Goal: Task Accomplishment & Management: Manage account settings

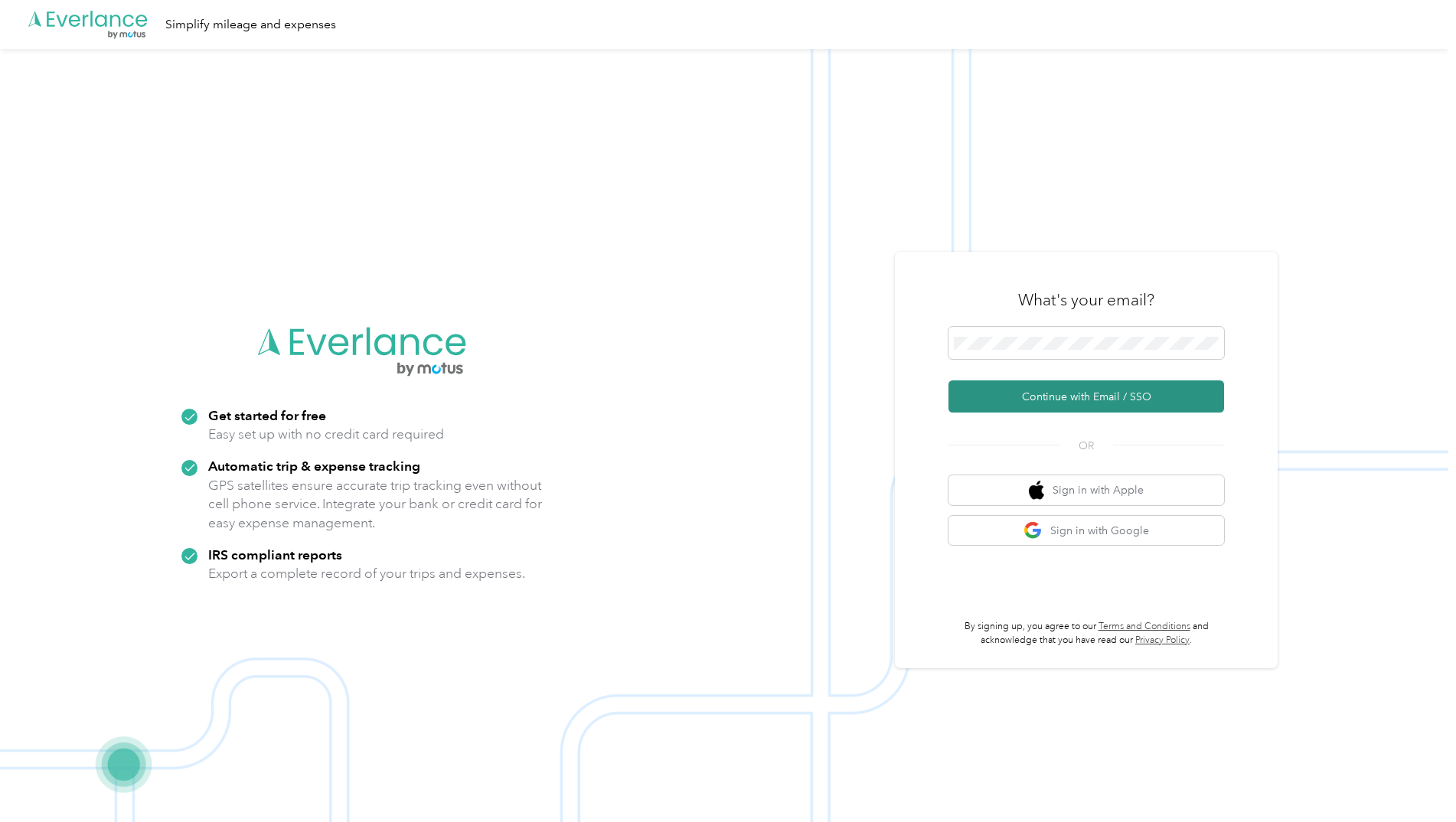
click at [1022, 402] on button "Continue with Email / SSO" at bounding box center [1086, 396] width 276 height 32
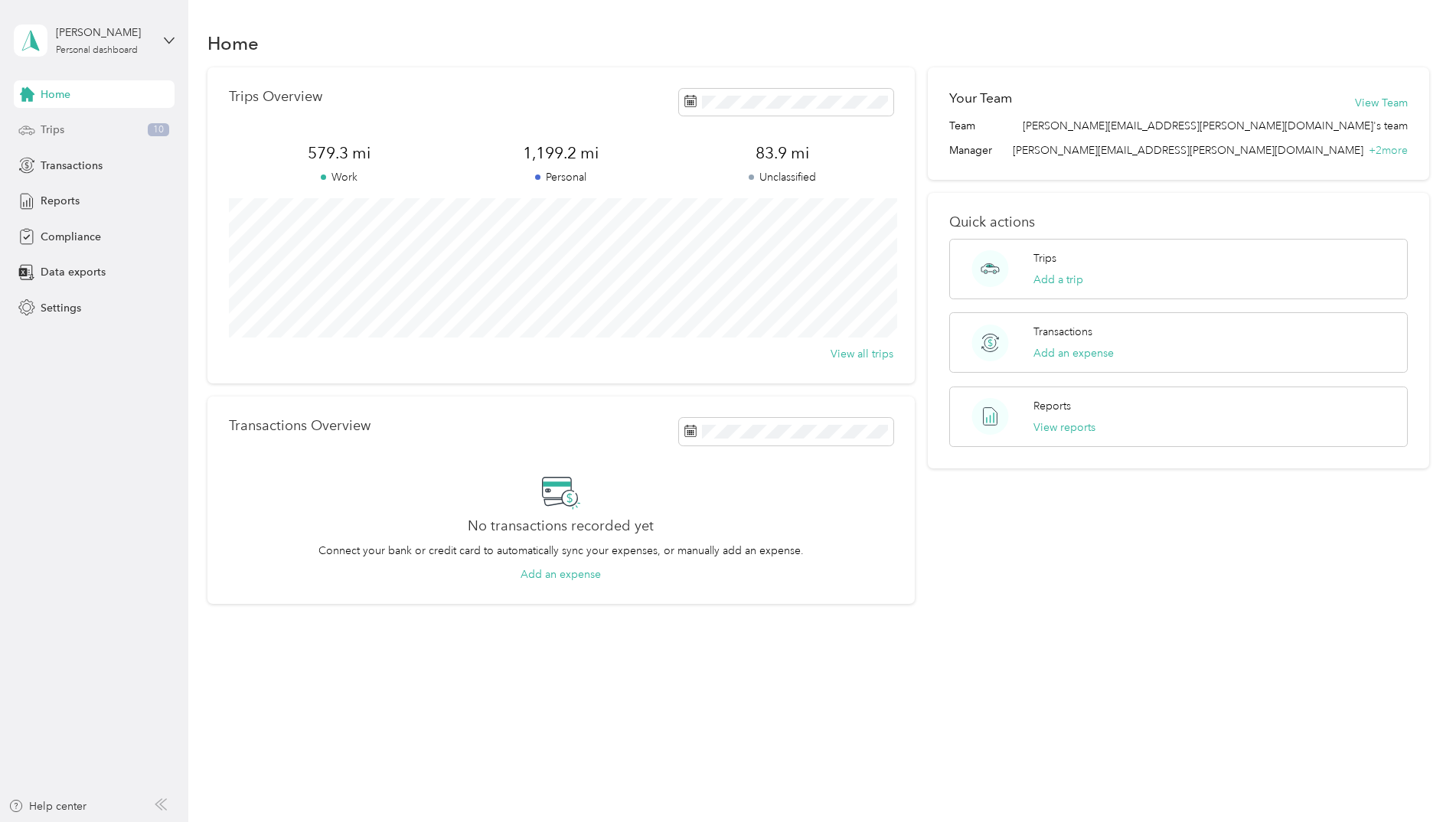
click at [86, 140] on div "Trips 10" at bounding box center [94, 130] width 161 height 27
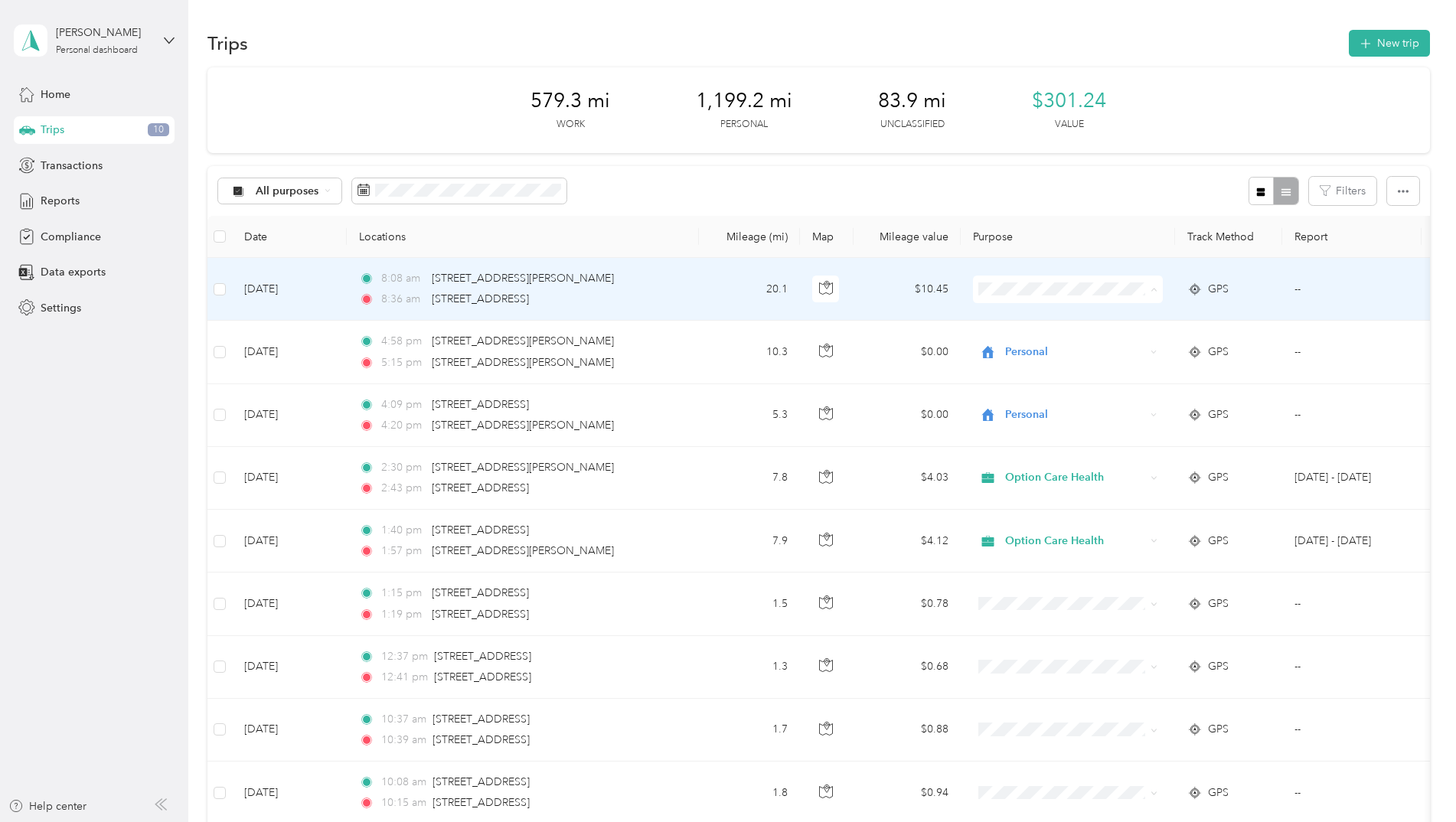
click at [1028, 339] on span "Personal" at bounding box center [1081, 345] width 141 height 16
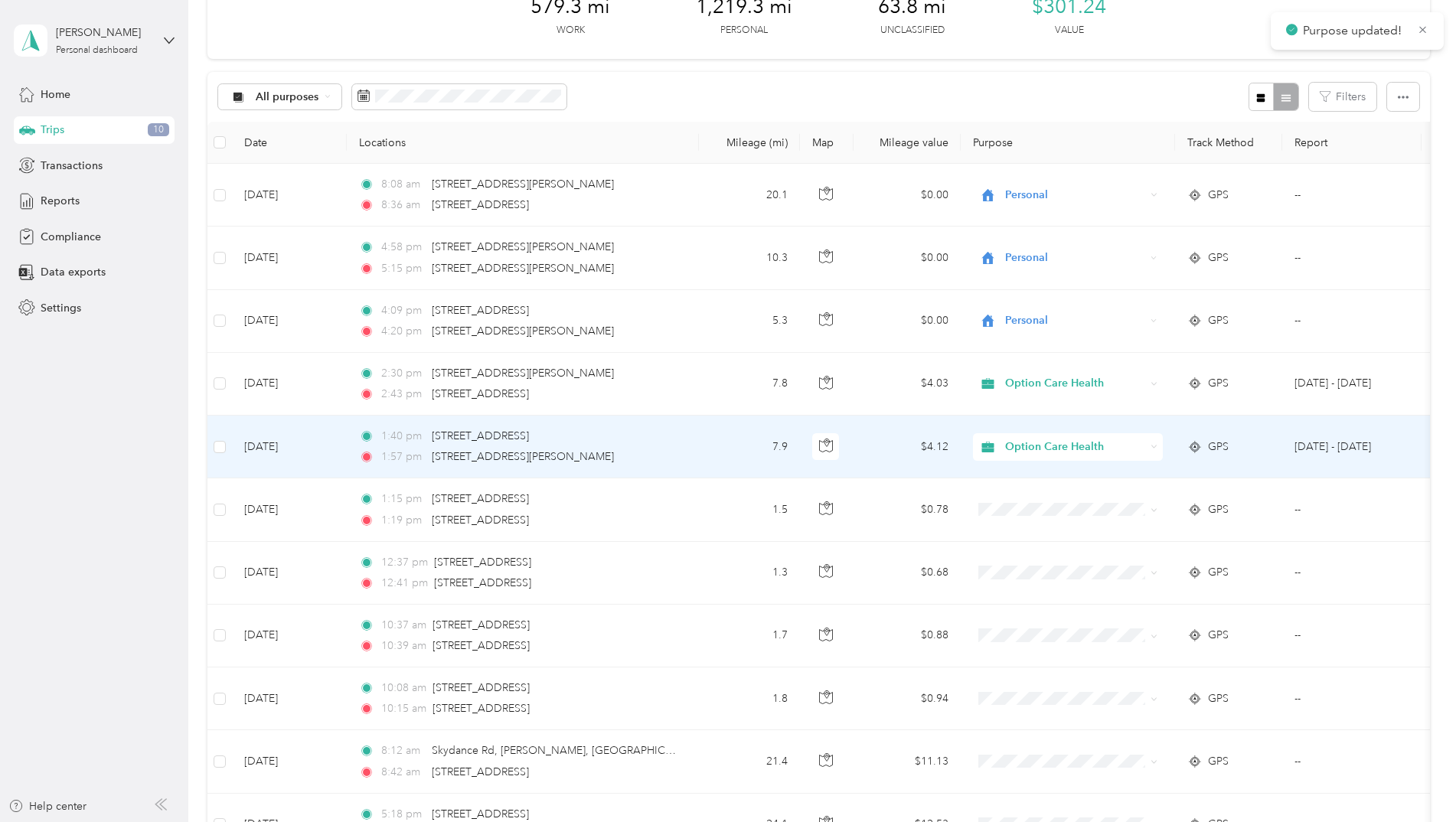
scroll to position [153, 0]
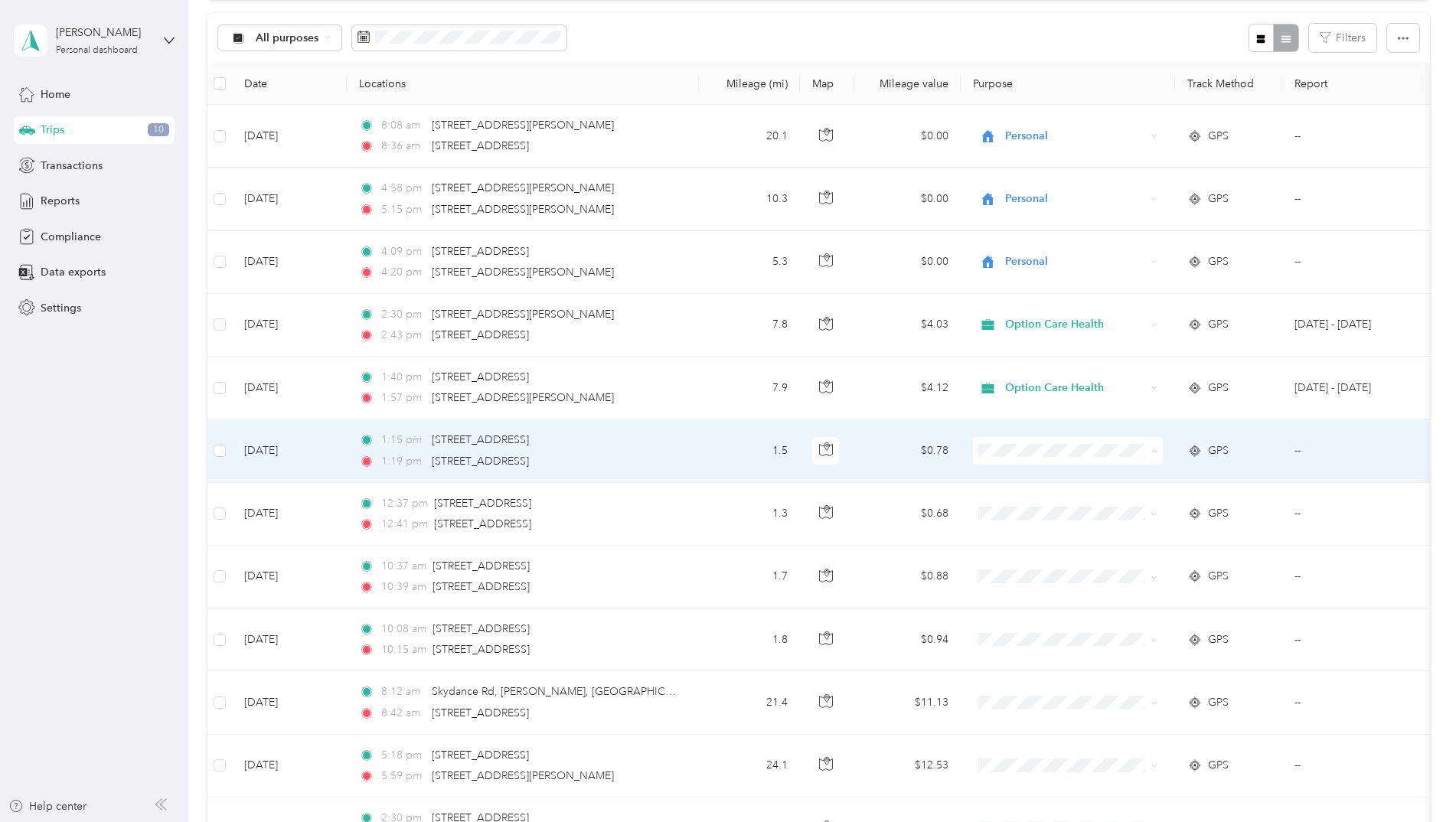
click at [1047, 480] on span "Option Care Health" at bounding box center [1081, 480] width 141 height 16
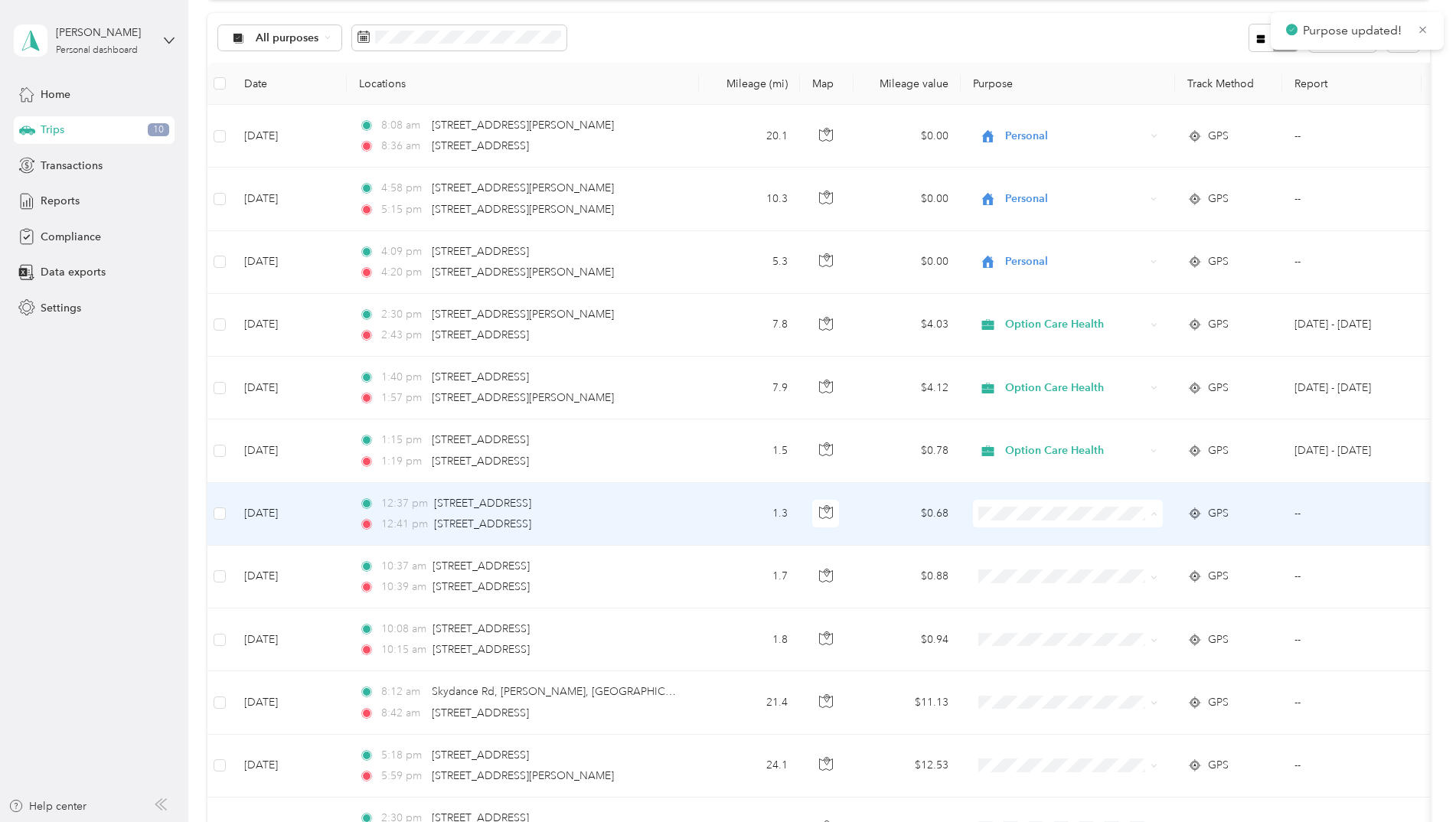
click at [1039, 543] on span "Option Care Health" at bounding box center [1081, 542] width 141 height 16
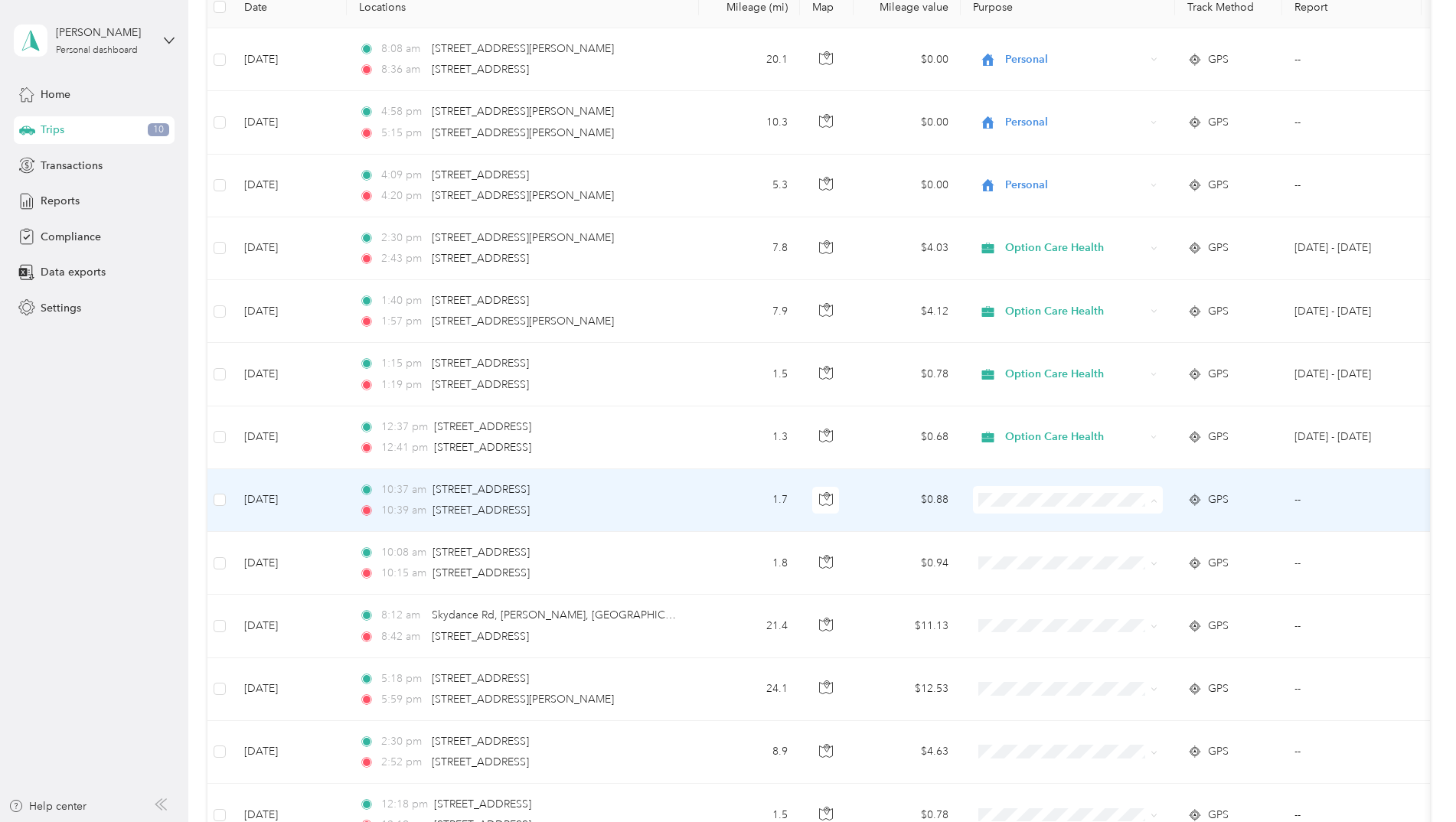
click at [1037, 534] on li "Option Care Health" at bounding box center [1068, 527] width 190 height 26
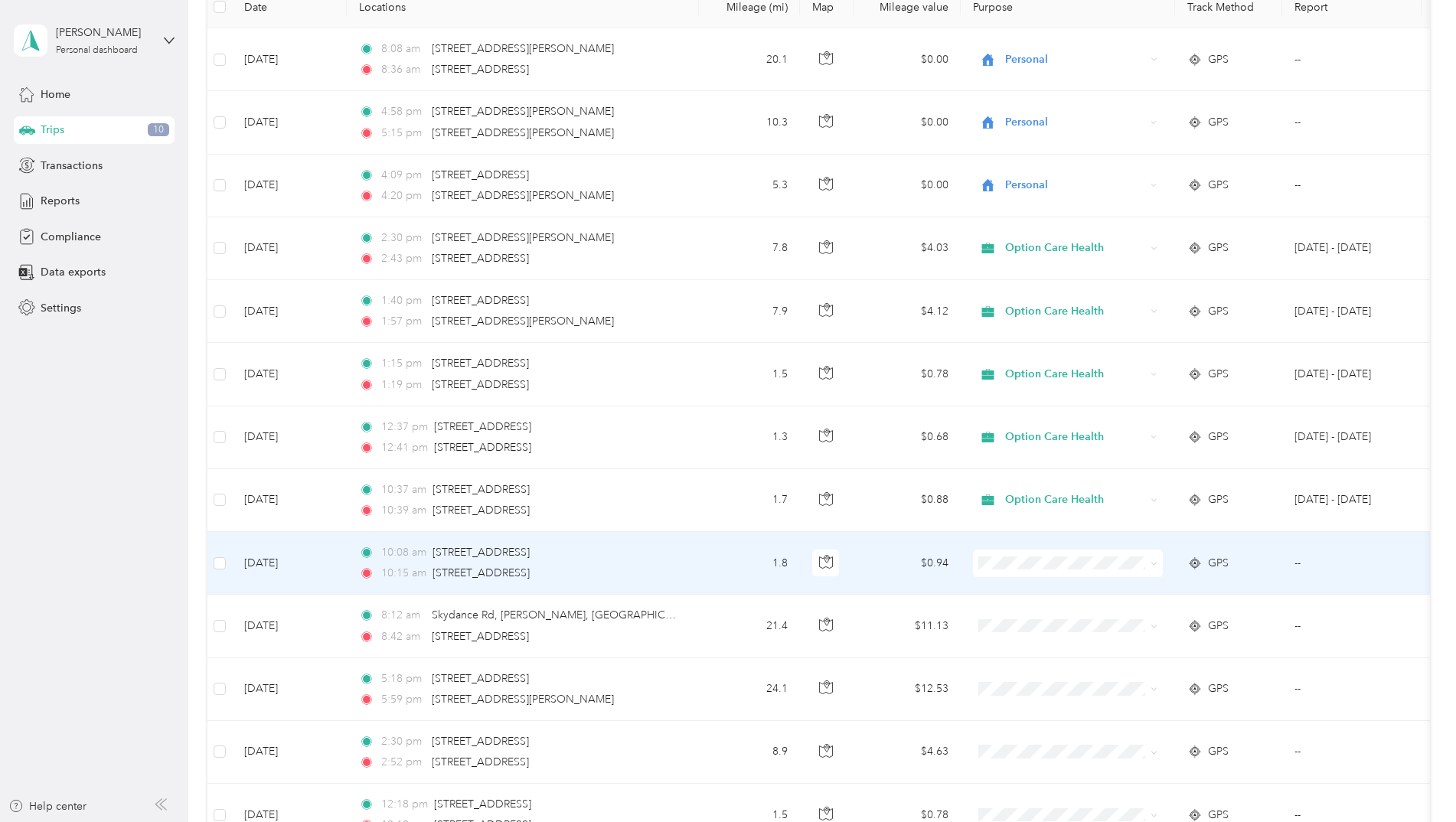
click at [1031, 588] on span "Option Care Health" at bounding box center [1081, 590] width 141 height 16
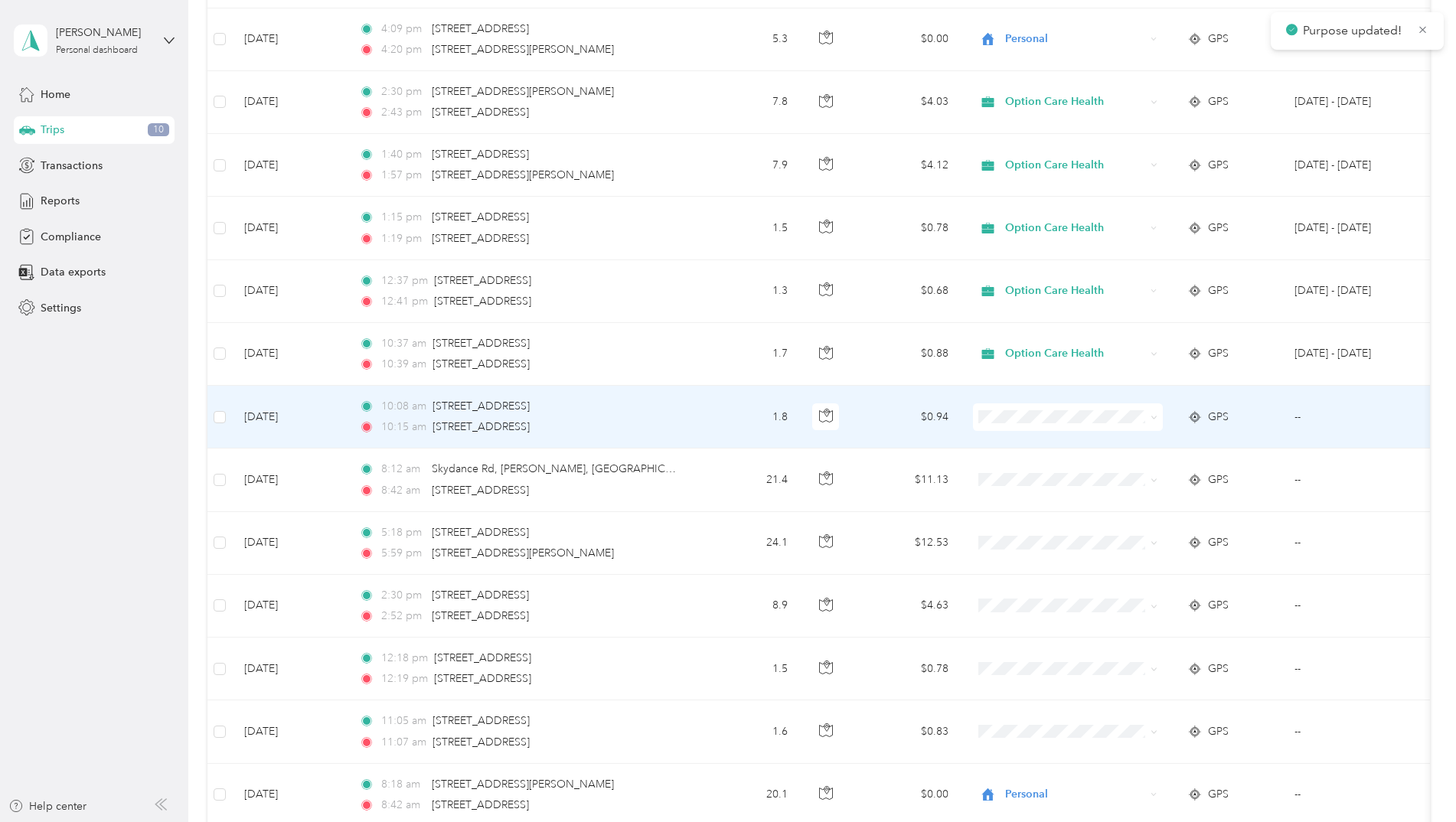
scroll to position [382, 0]
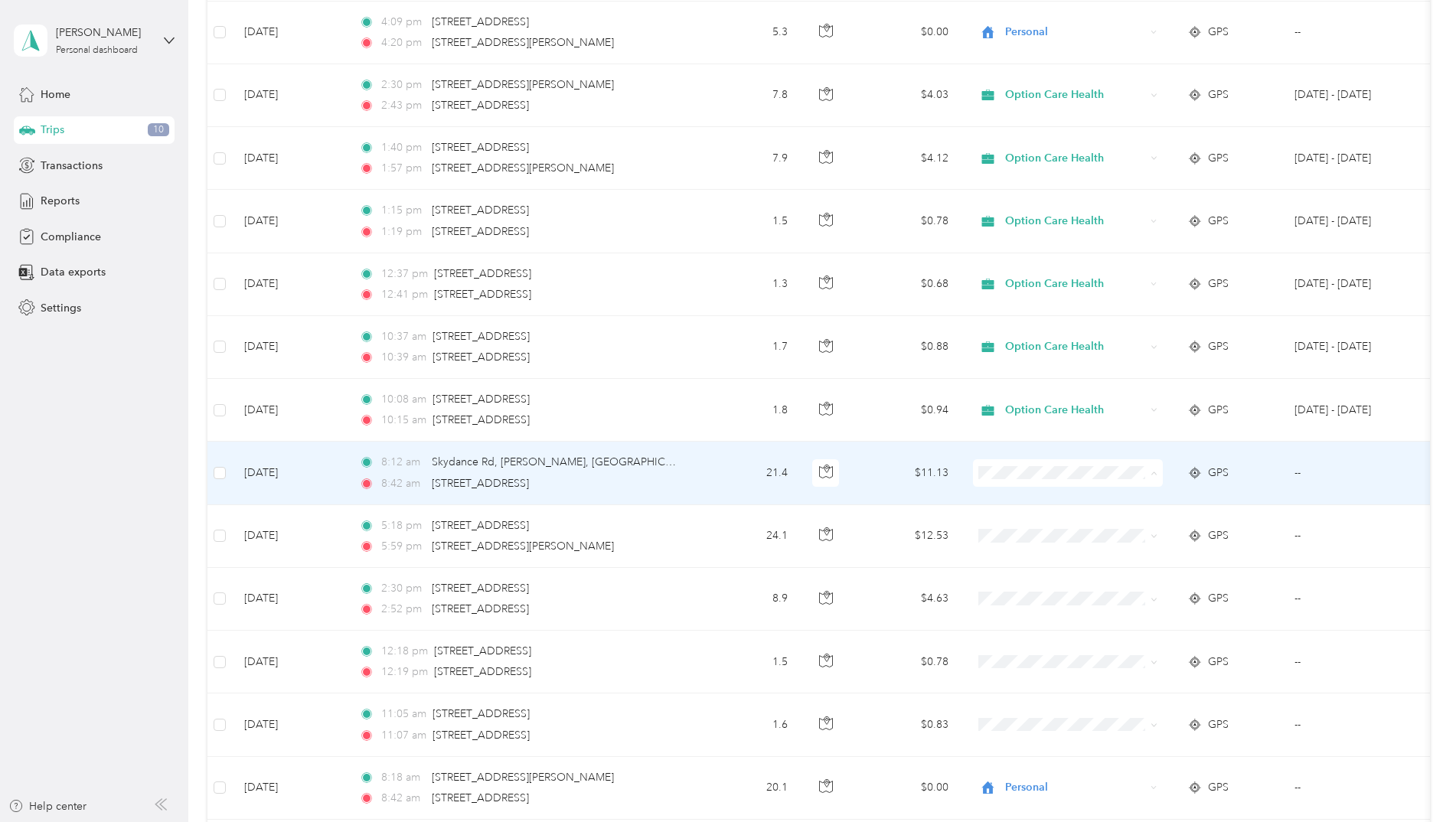
click at [1030, 529] on span "Personal" at bounding box center [1081, 528] width 141 height 16
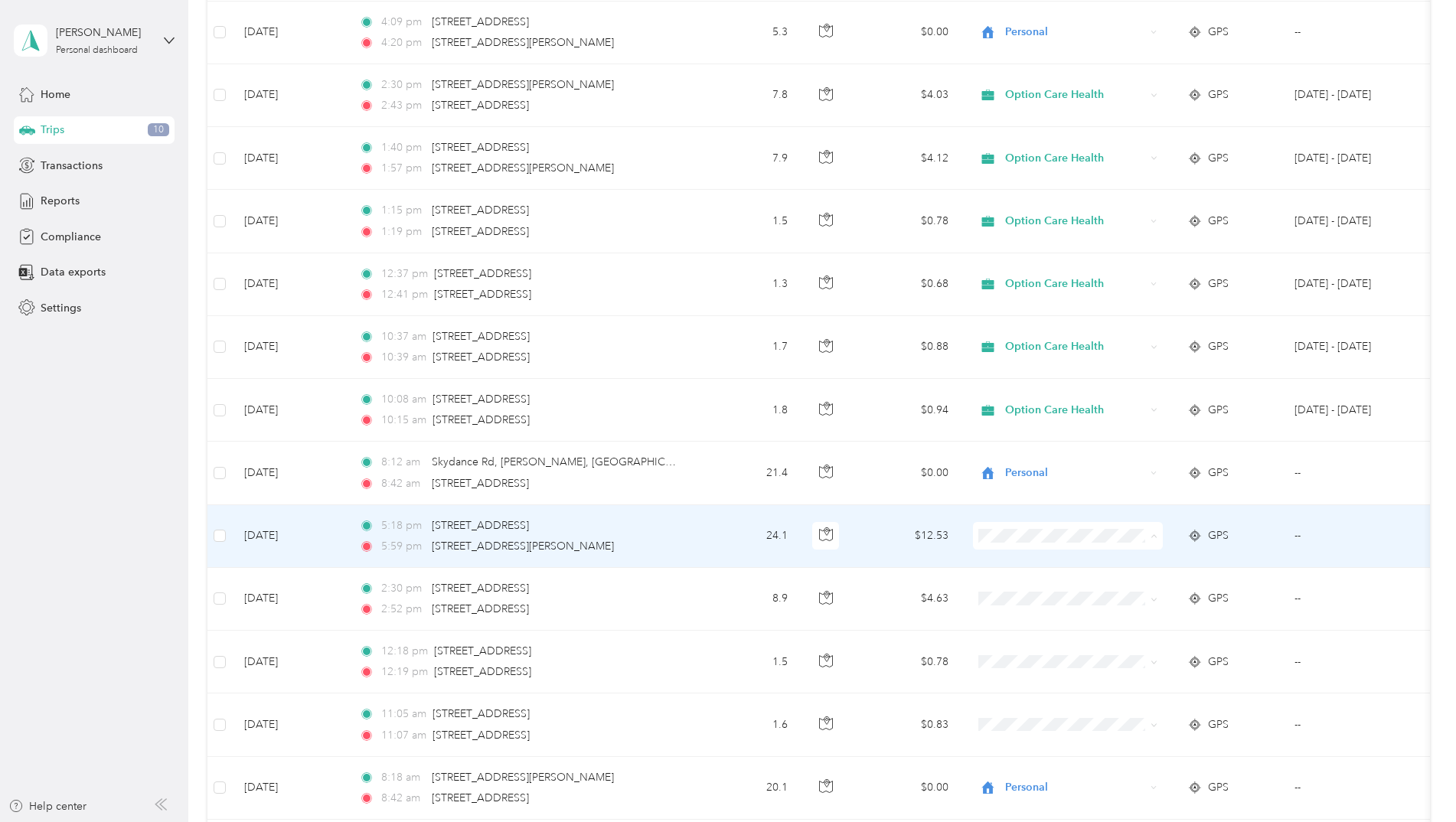
click at [1029, 583] on span "Personal" at bounding box center [1081, 591] width 141 height 16
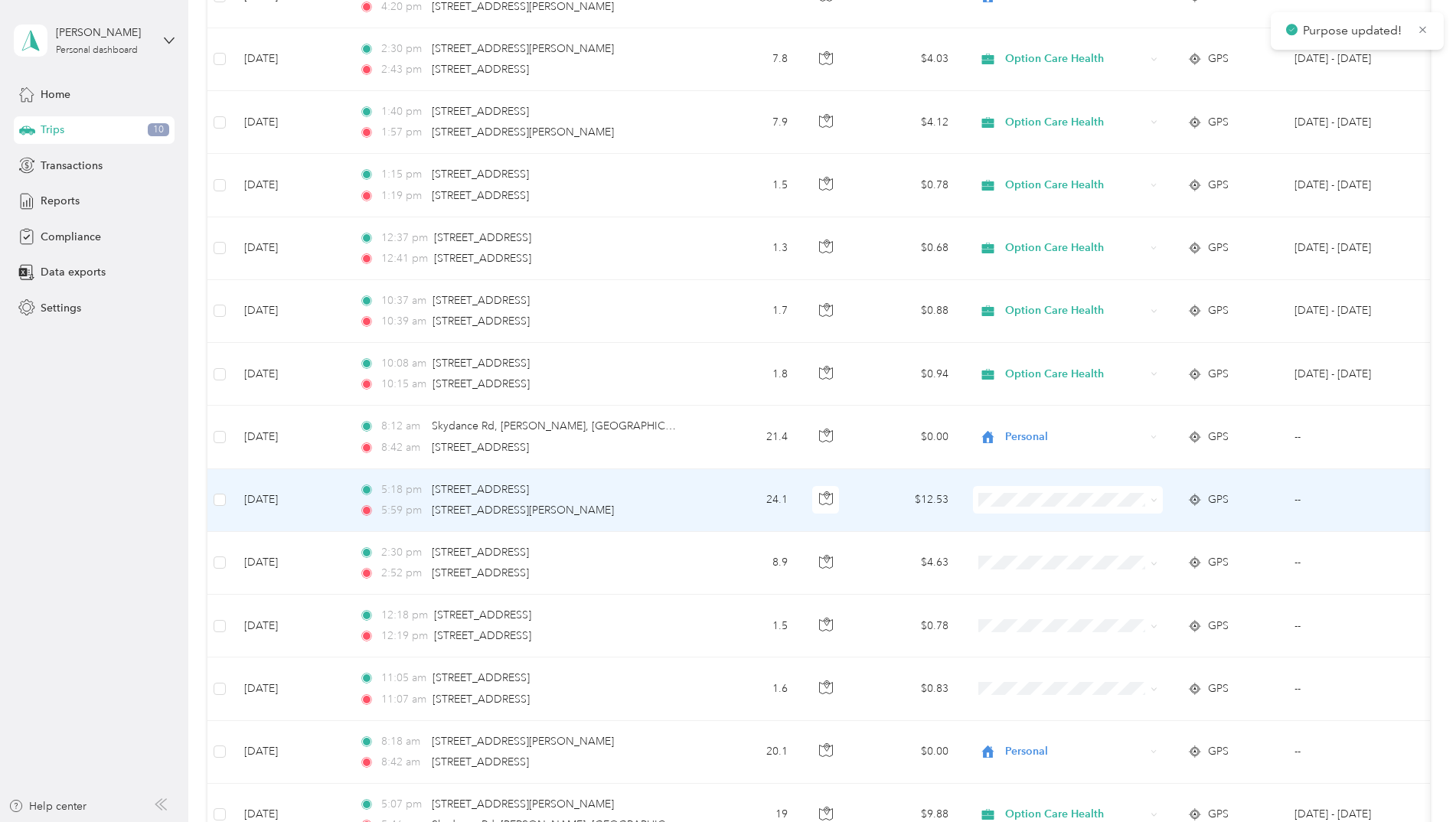
scroll to position [459, 0]
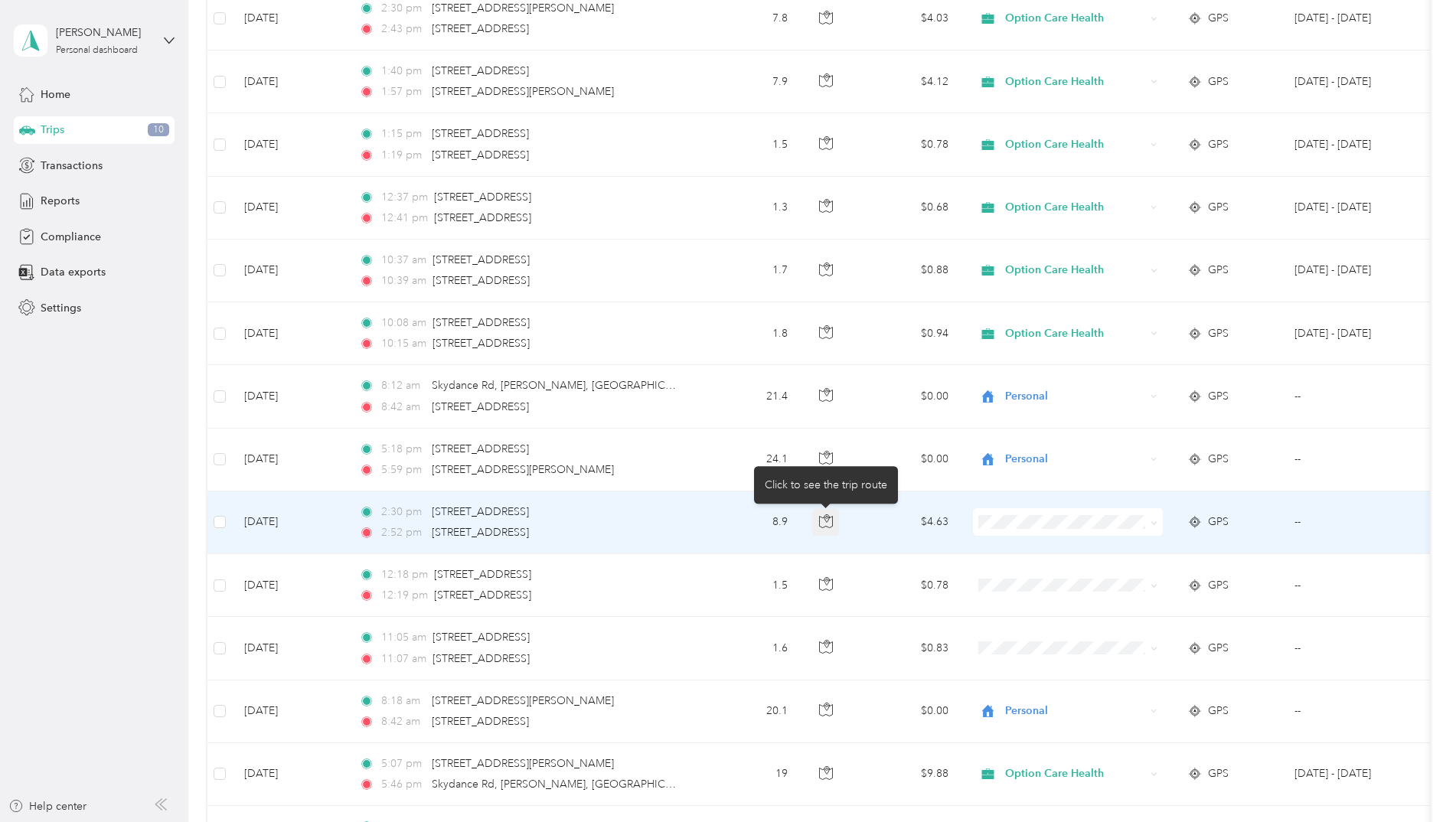
click at [828, 522] on icon "button" at bounding box center [825, 521] width 14 height 14
click at [1034, 577] on span "Personal" at bounding box center [1081, 577] width 141 height 16
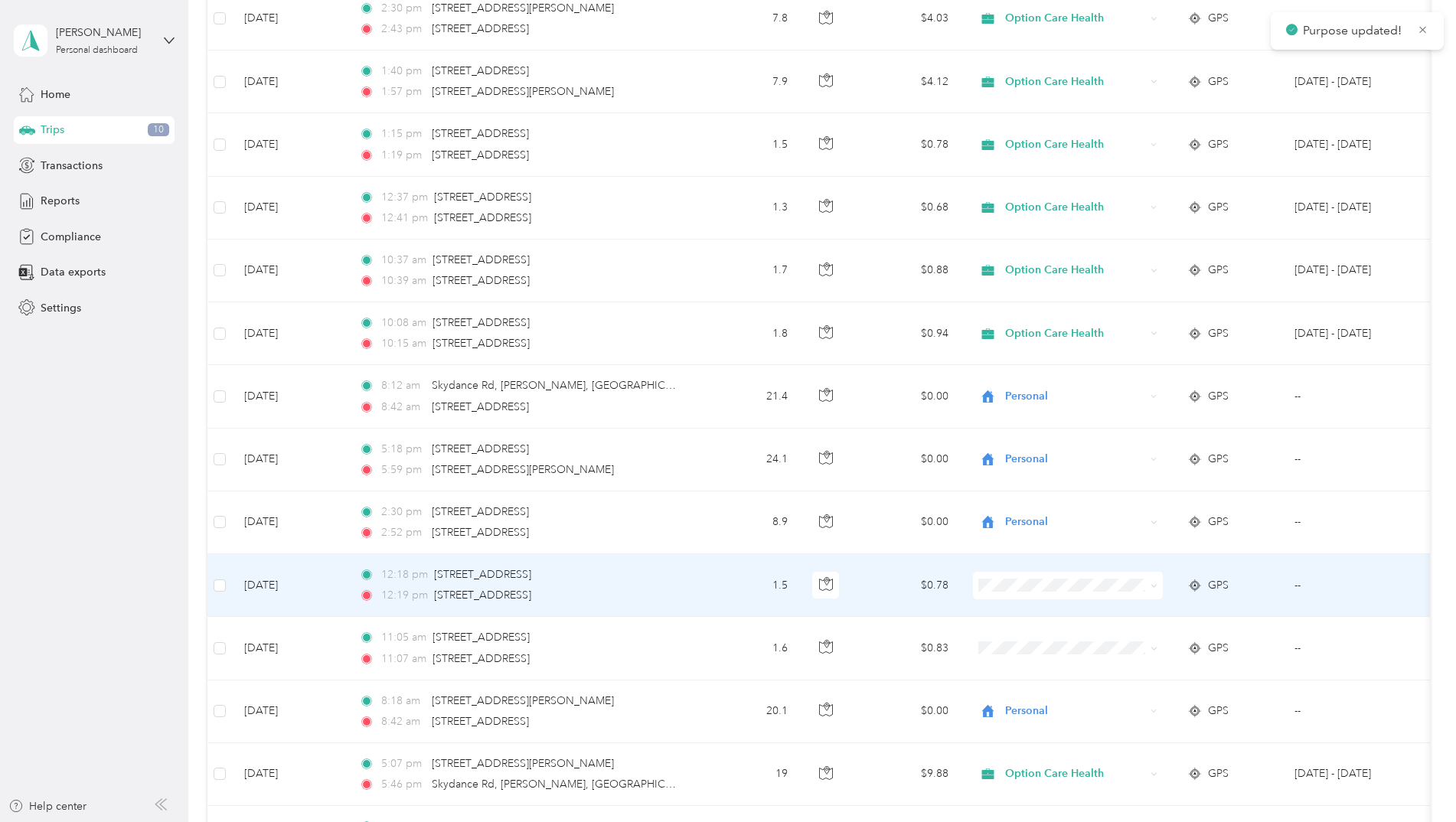
click at [1034, 577] on span at bounding box center [1068, 586] width 190 height 27
click at [1021, 611] on span "Option Care Health" at bounding box center [1081, 614] width 141 height 16
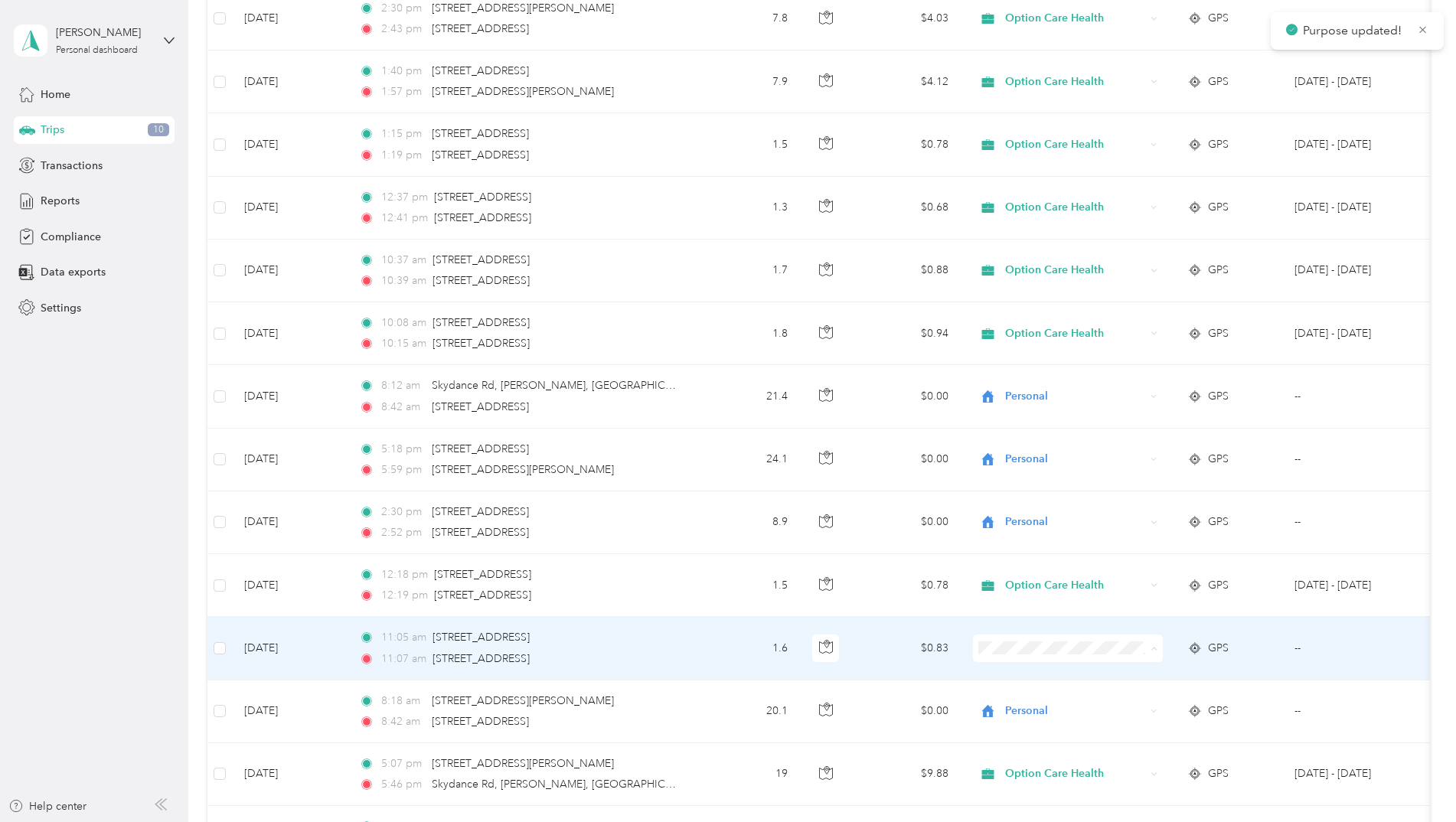
click at [1019, 674] on span "Option Care Health" at bounding box center [1081, 677] width 141 height 16
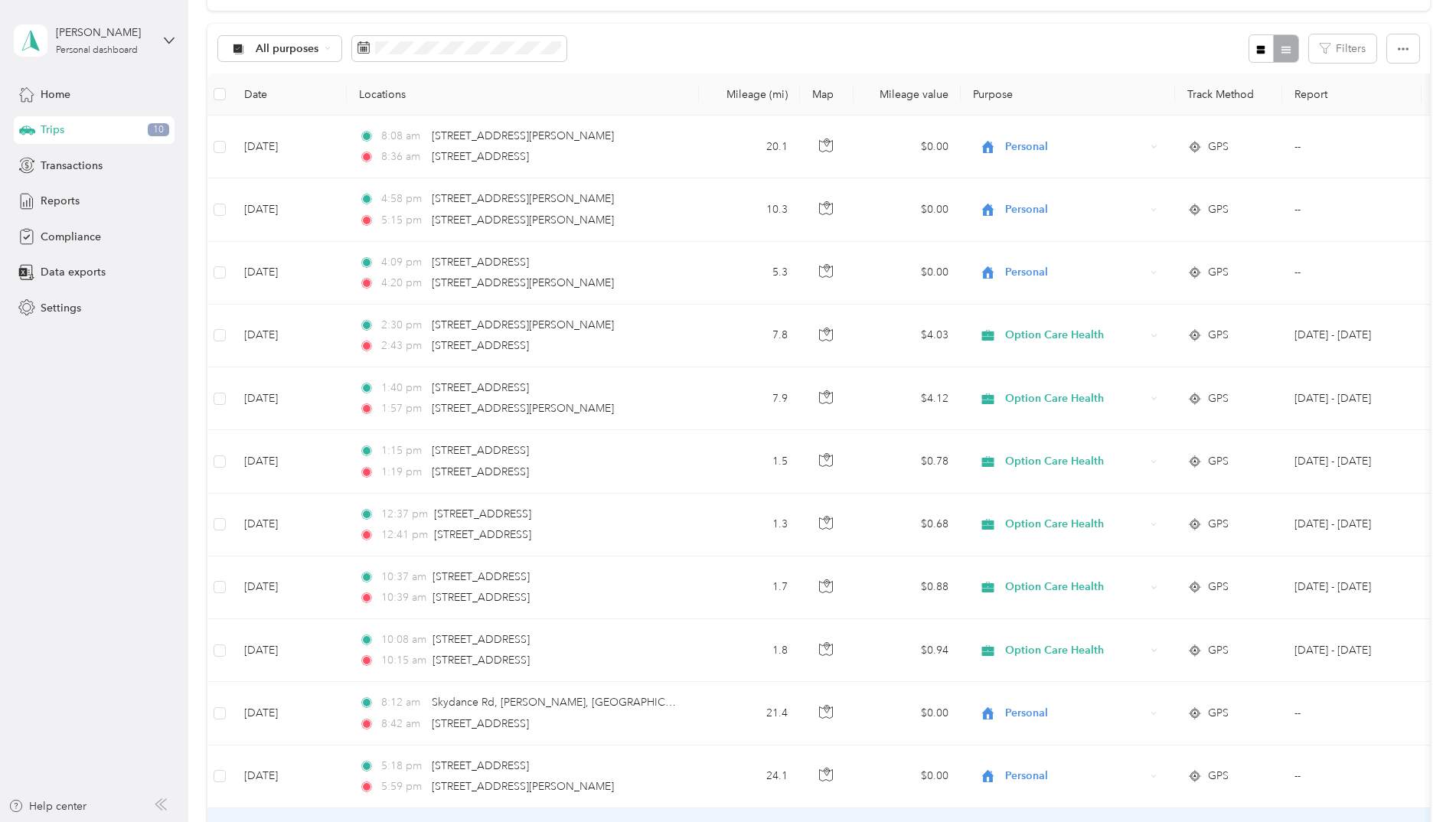
scroll to position [0, 0]
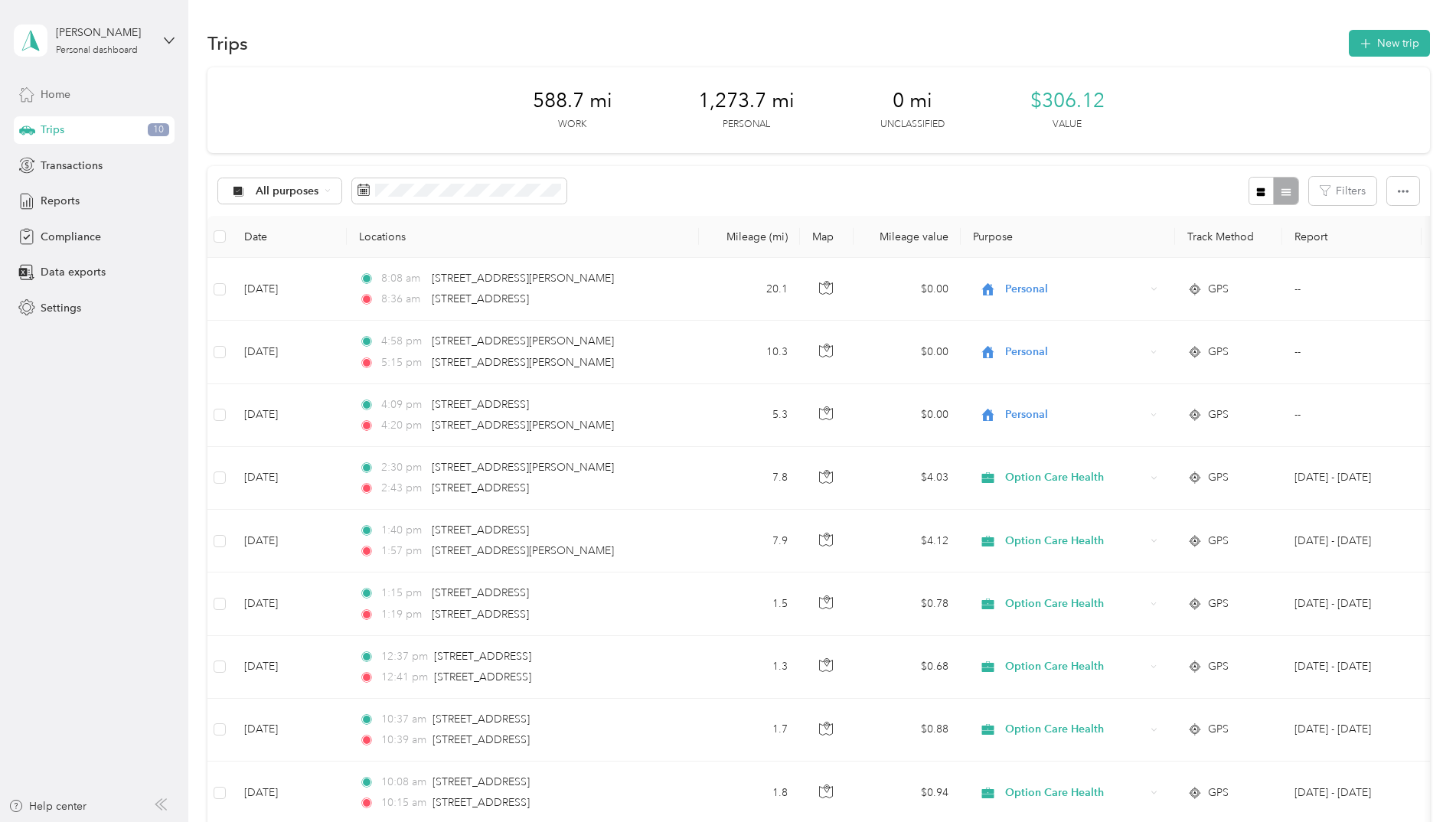
click at [74, 93] on div "Home" at bounding box center [94, 94] width 161 height 27
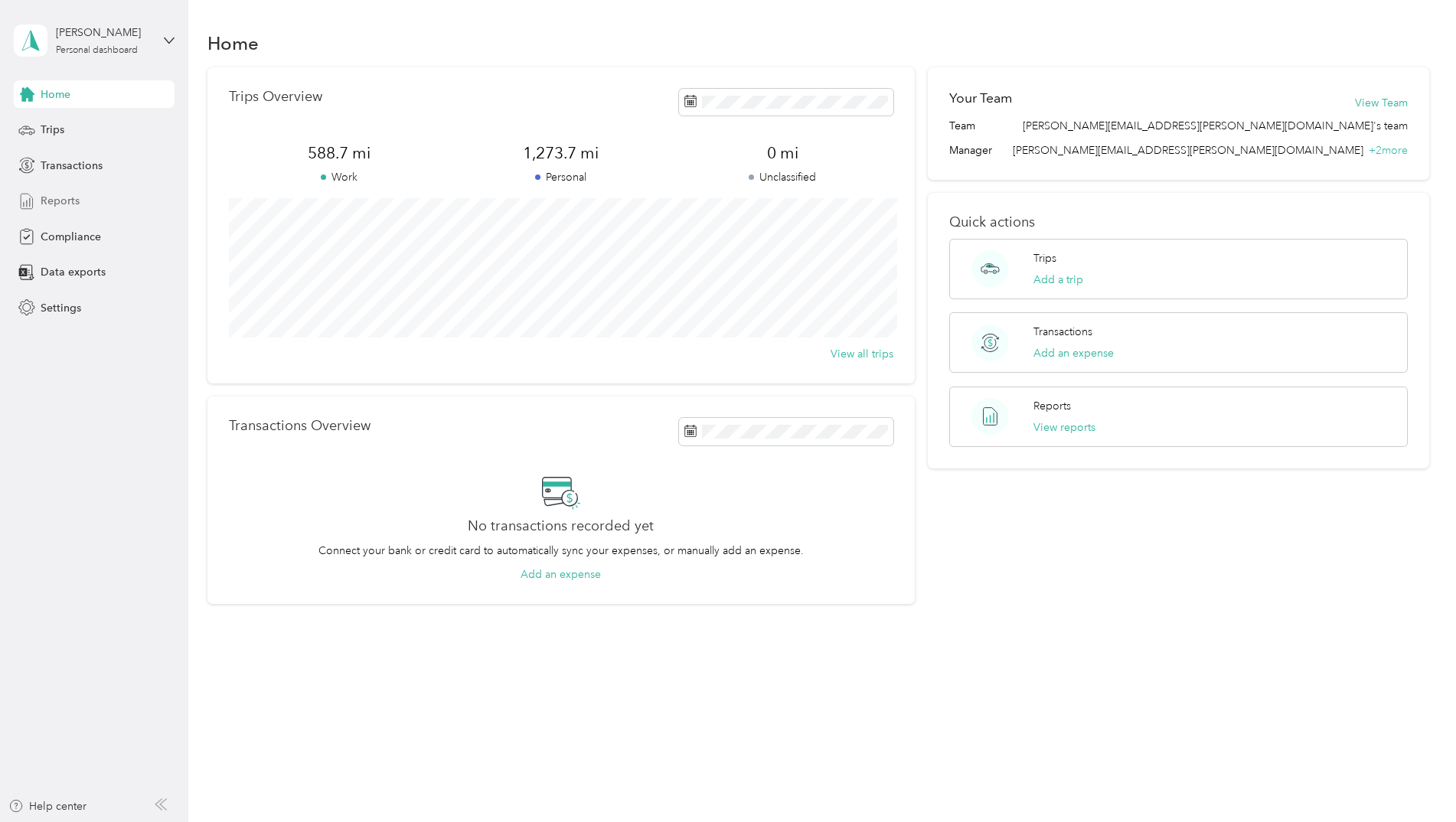
click at [79, 205] on span "Reports" at bounding box center [59, 201] width 39 height 16
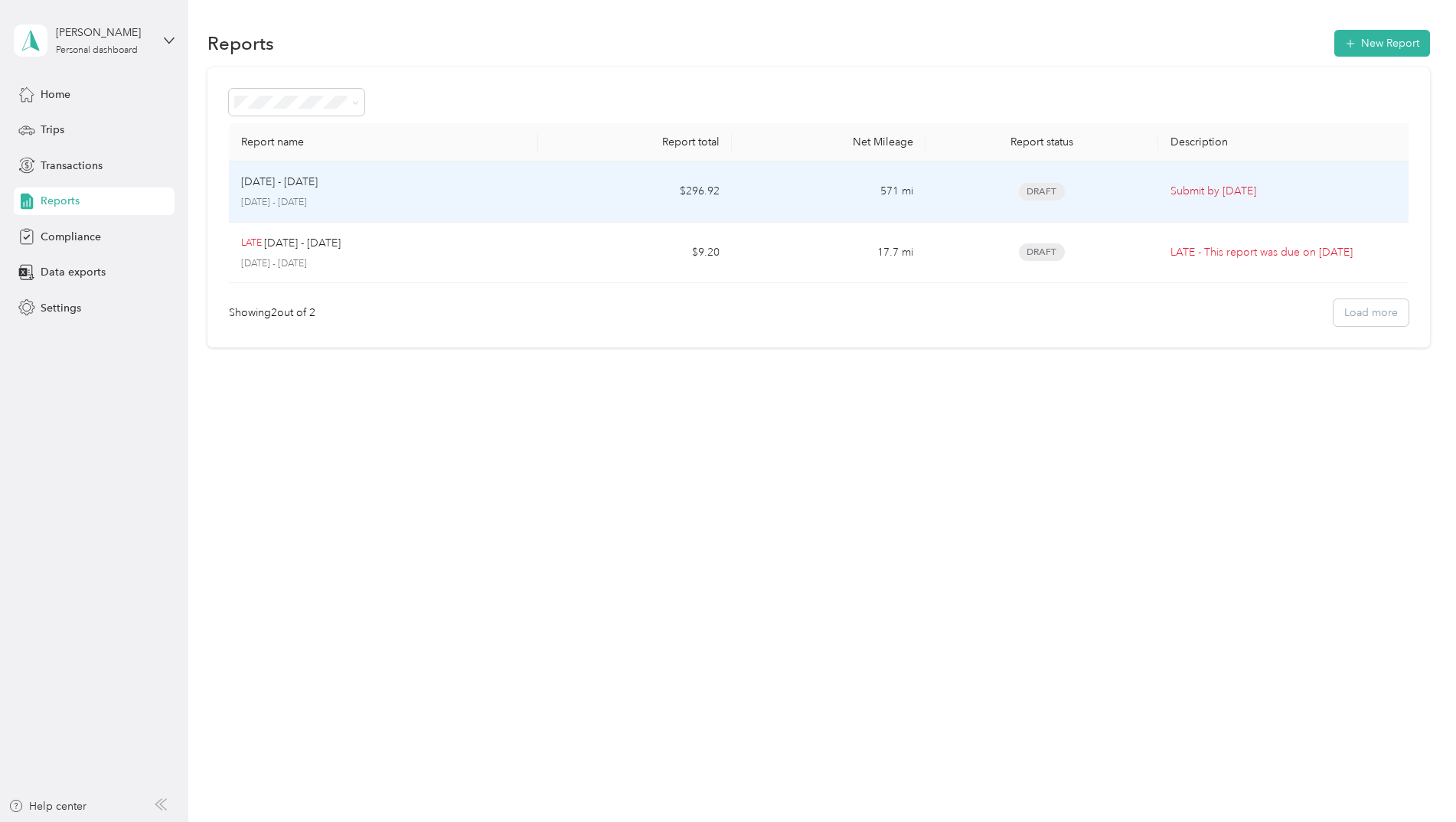
click at [598, 192] on td "$296.92" at bounding box center [635, 192] width 194 height 61
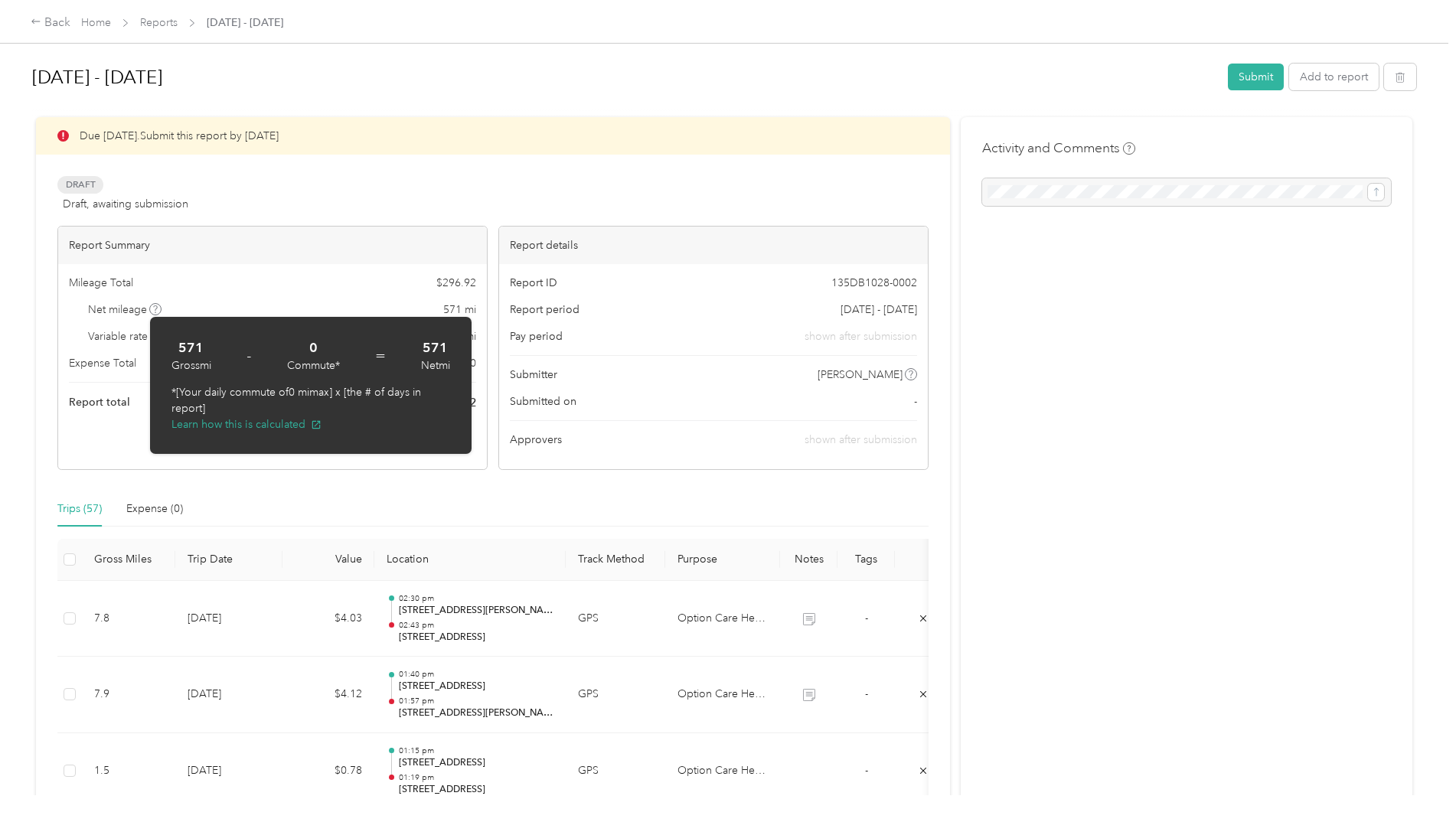
click at [612, 162] on div "Due [DATE]. Submit this report by [DATE] Draft Draft, awaiting submission View …" at bounding box center [493, 293] width 872 height 353
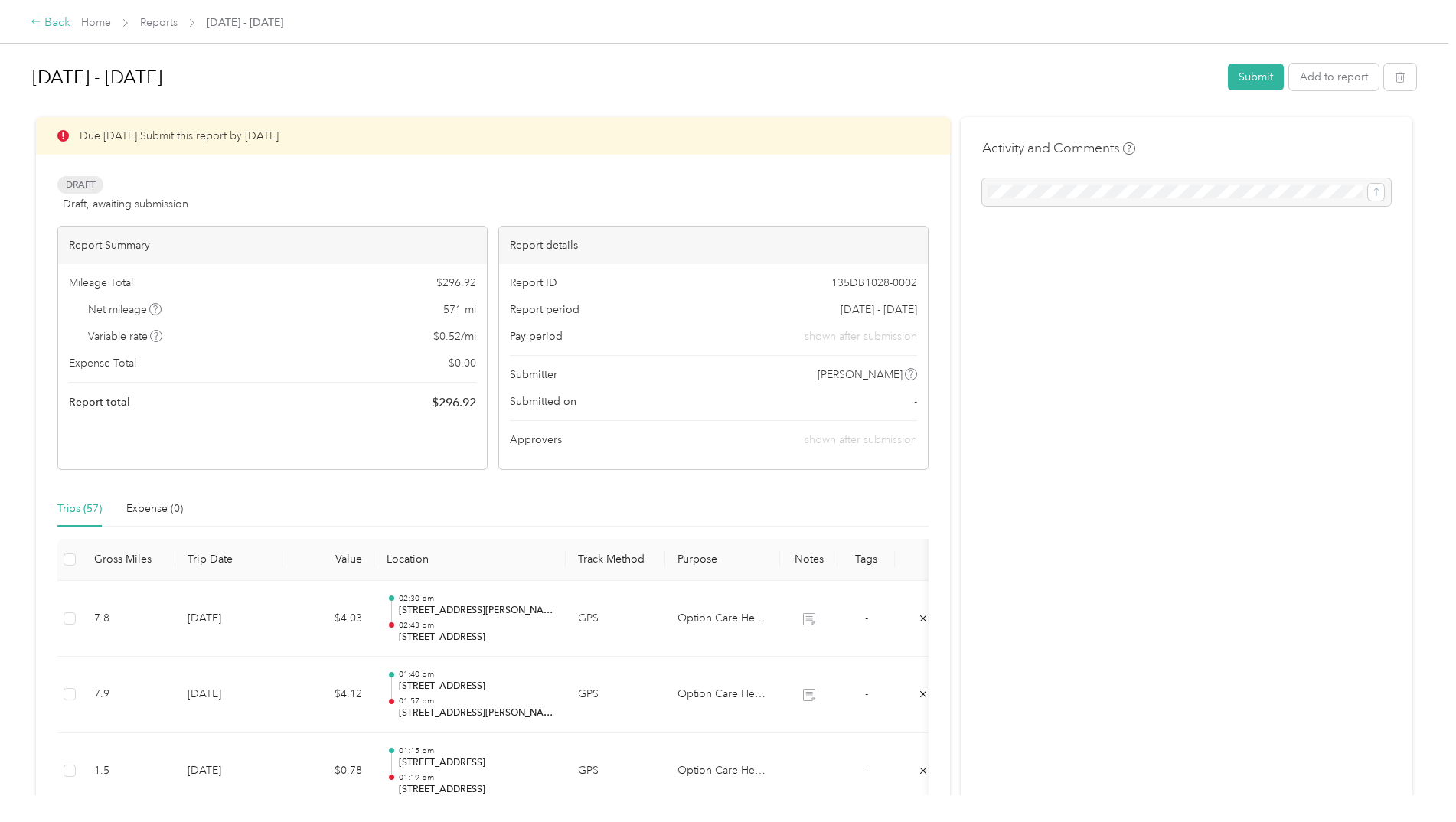
click at [44, 20] on div "Back" at bounding box center [51, 23] width 40 height 18
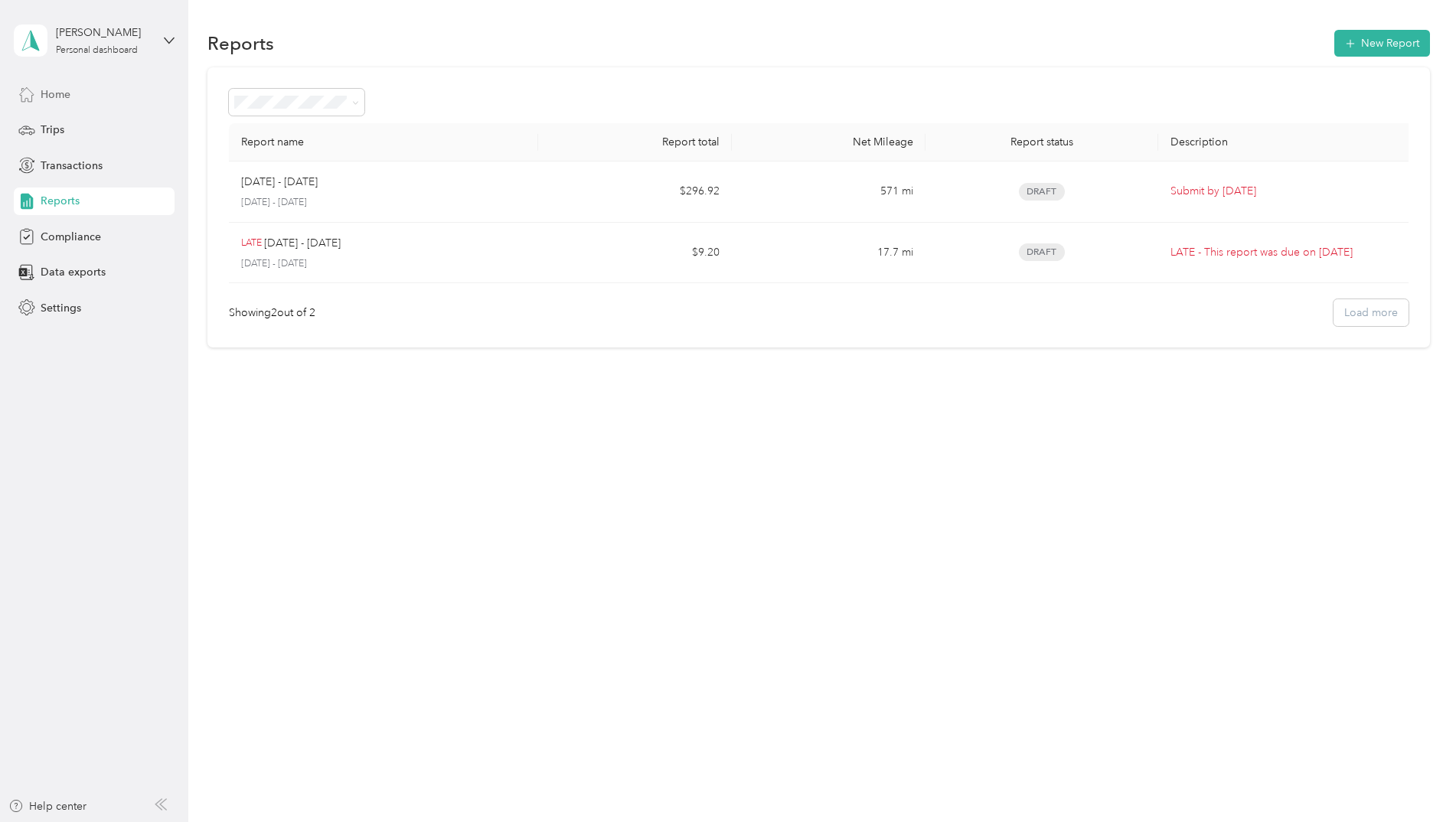
click at [74, 98] on div "Home" at bounding box center [94, 94] width 161 height 27
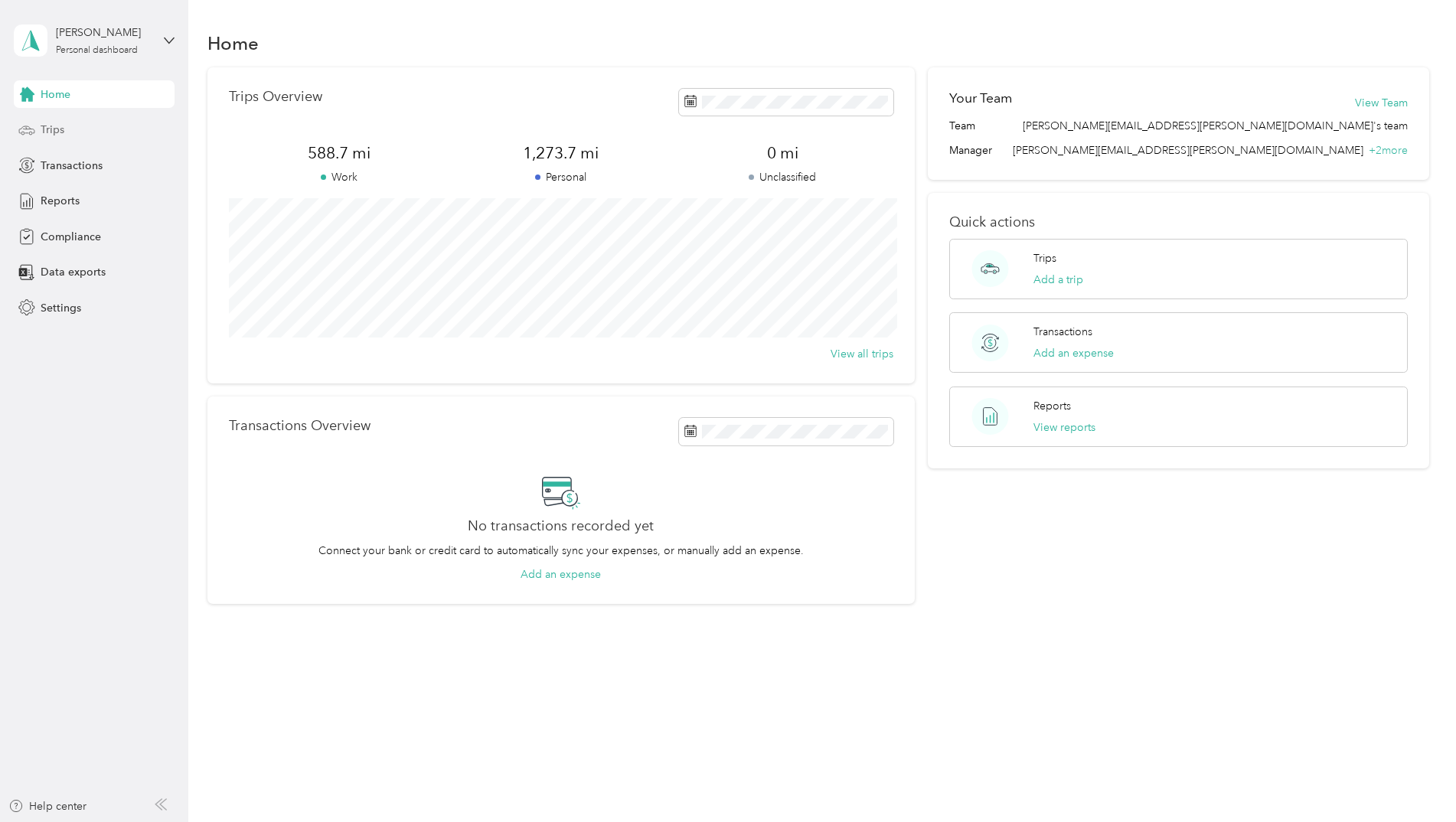
click at [80, 135] on div "Trips" at bounding box center [94, 130] width 161 height 27
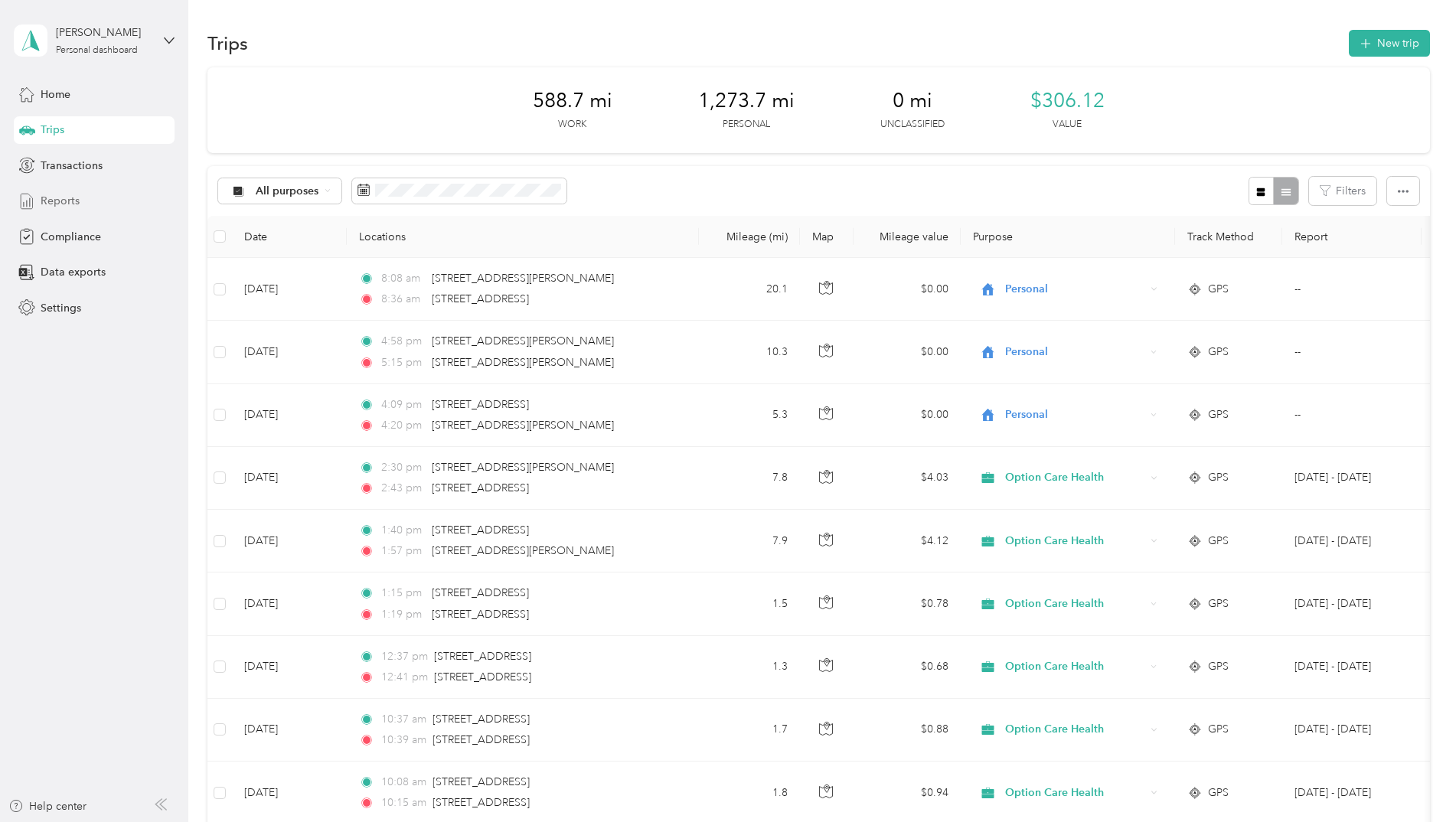
click at [99, 197] on div "Reports" at bounding box center [94, 201] width 161 height 27
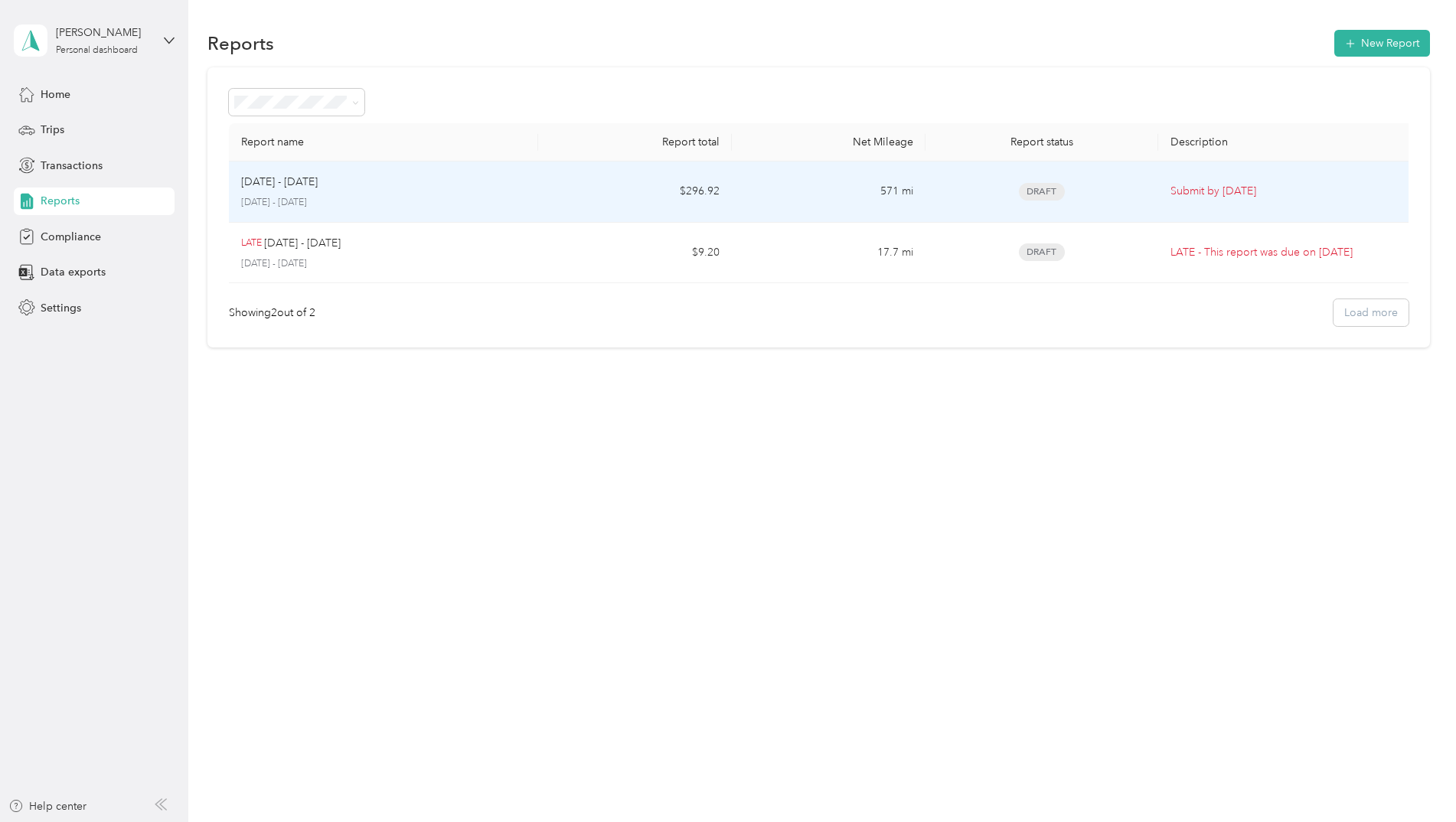
click at [646, 183] on td "$296.92" at bounding box center [635, 192] width 194 height 61
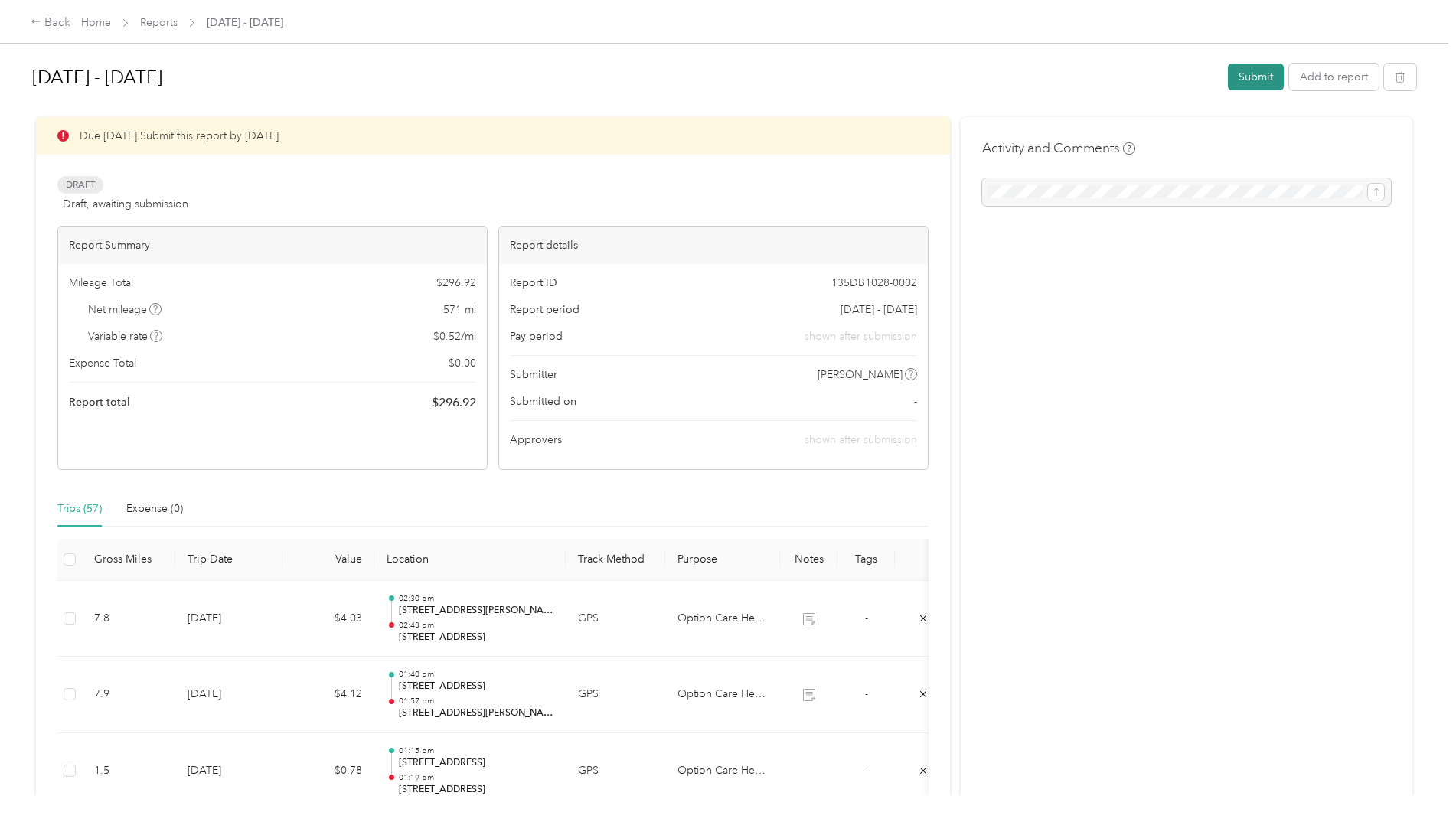
click at [1228, 78] on button "Submit" at bounding box center [1255, 77] width 56 height 26
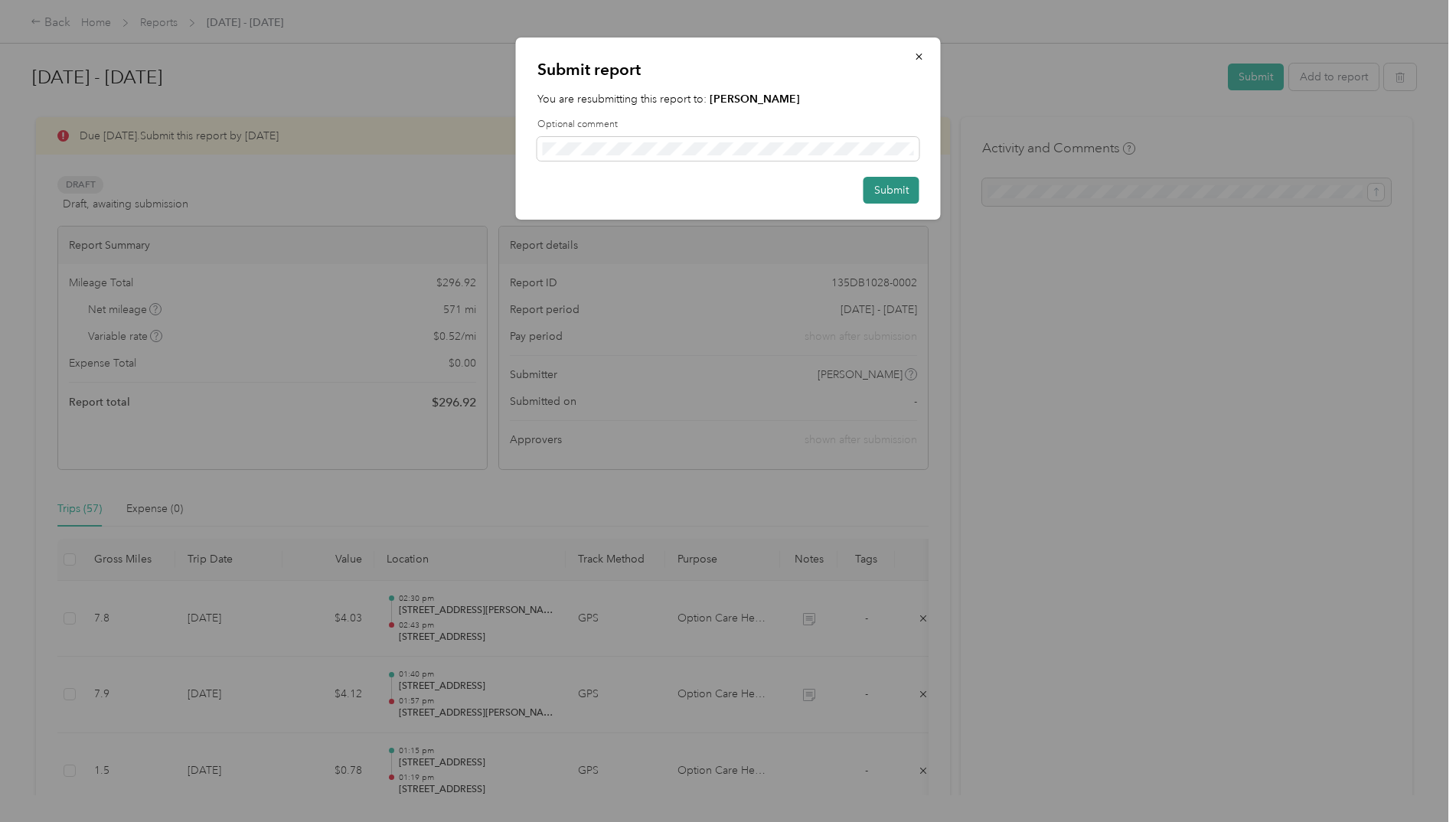
click at [876, 187] on button "Submit" at bounding box center [891, 190] width 56 height 26
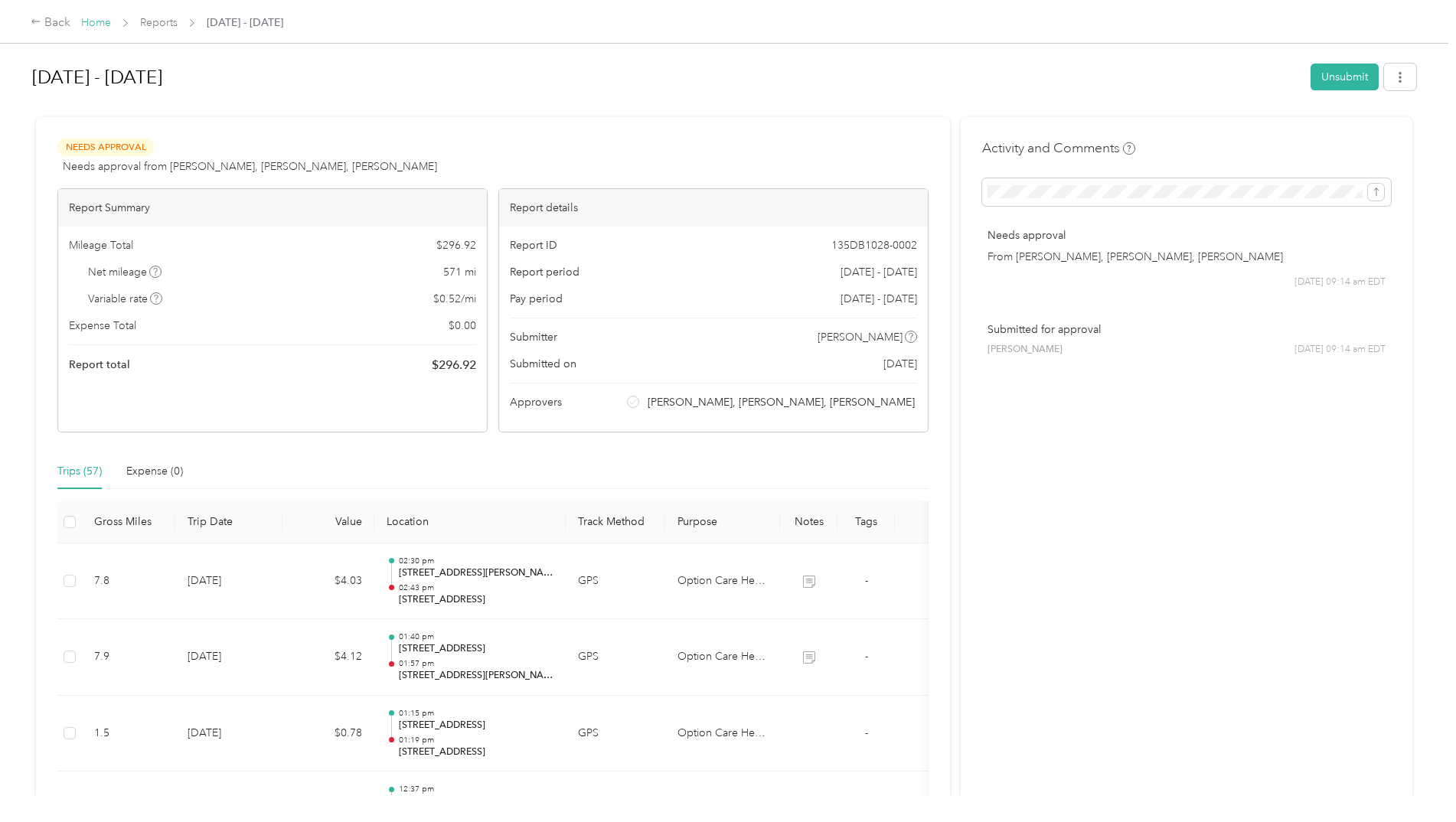
click at [89, 21] on link "Home" at bounding box center [96, 23] width 30 height 13
